Goal: Navigation & Orientation: Find specific page/section

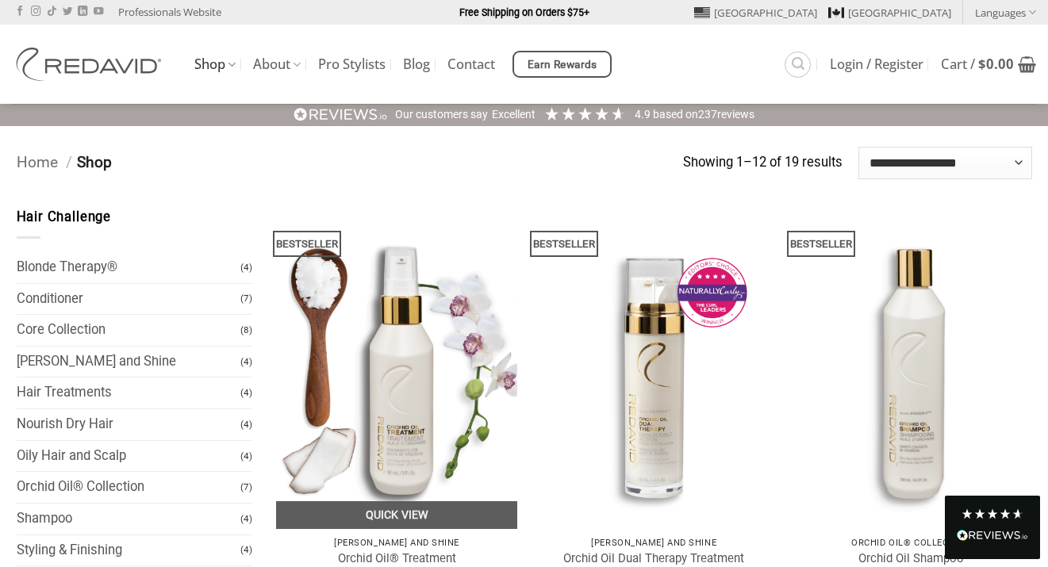
click at [406, 352] on img at bounding box center [397, 368] width 242 height 322
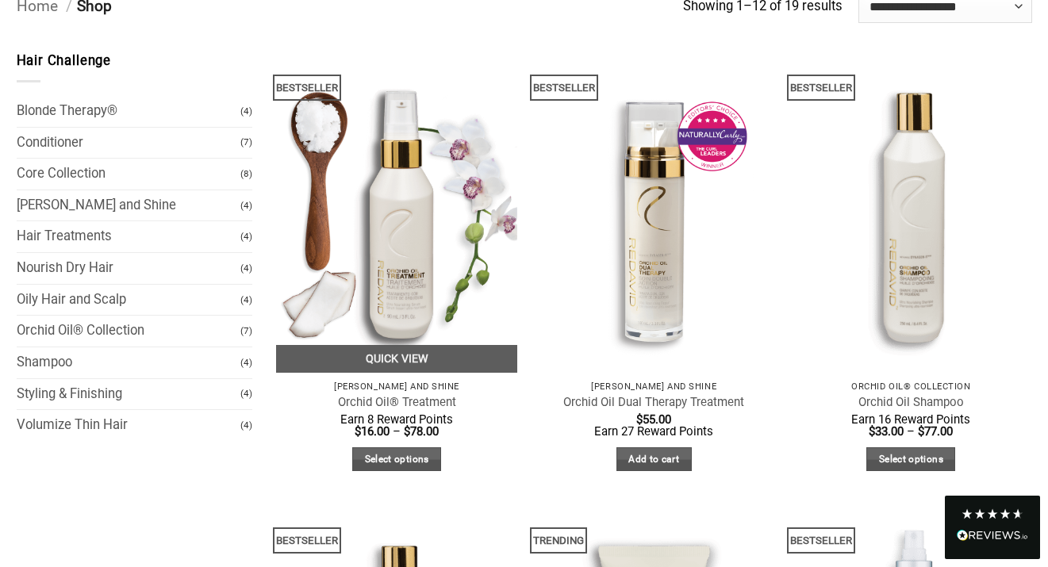
scroll to position [231, 0]
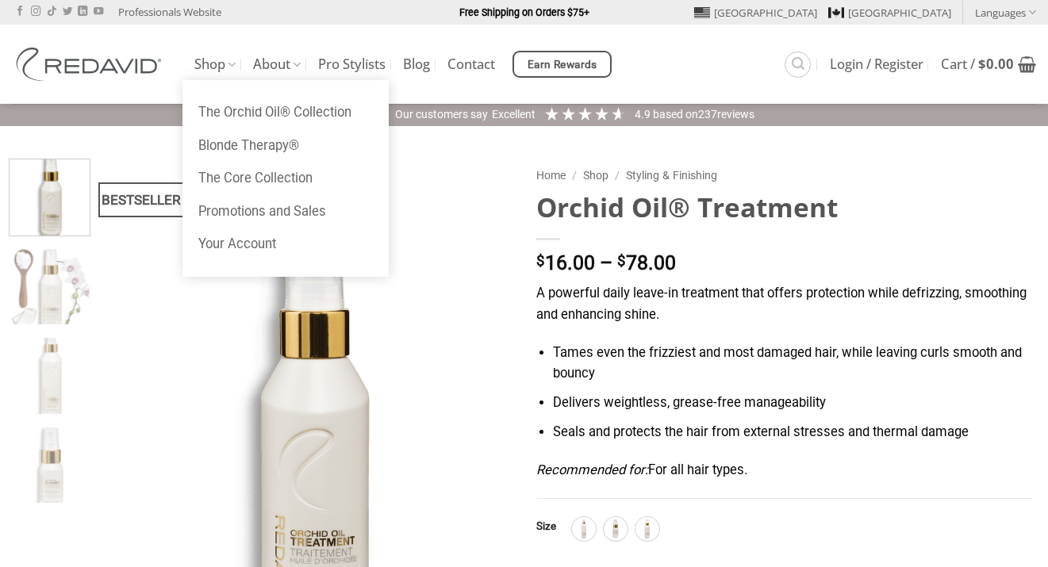
click at [104, 58] on img at bounding box center [91, 64] width 159 height 33
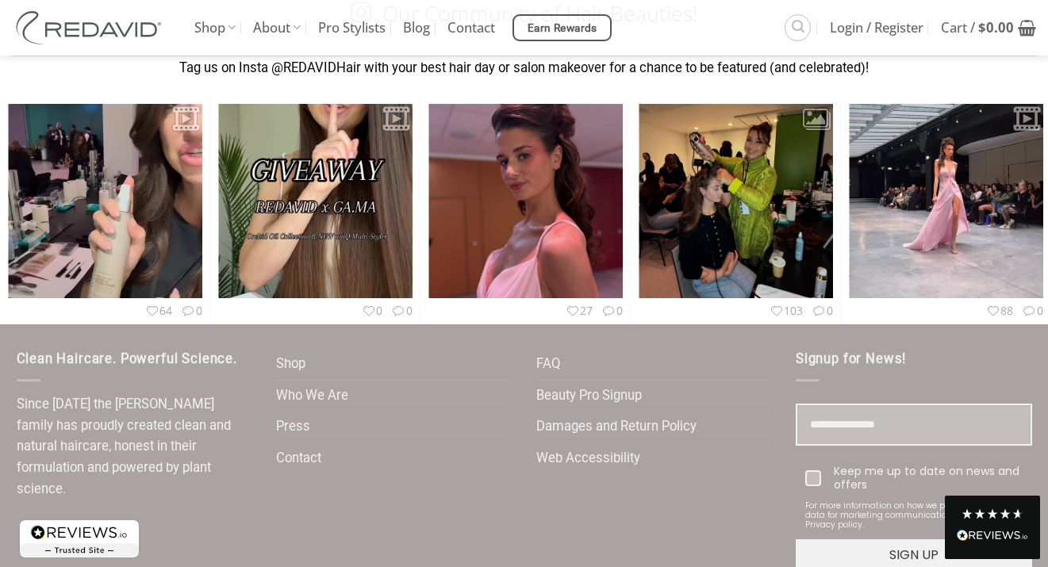
scroll to position [4475, 0]
